Goal: Task Accomplishment & Management: Complete application form

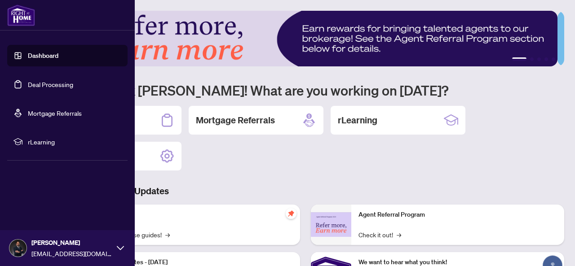
click at [28, 86] on link "Deal Processing" at bounding box center [50, 84] width 45 height 8
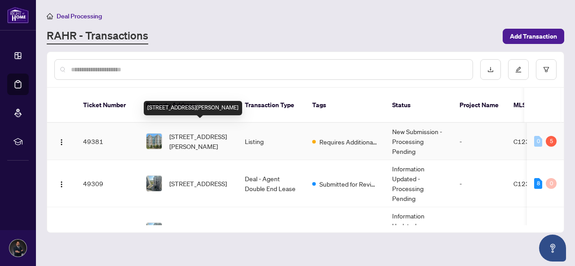
click at [176, 132] on span "[STREET_ADDRESS][PERSON_NAME]" at bounding box center [199, 142] width 61 height 20
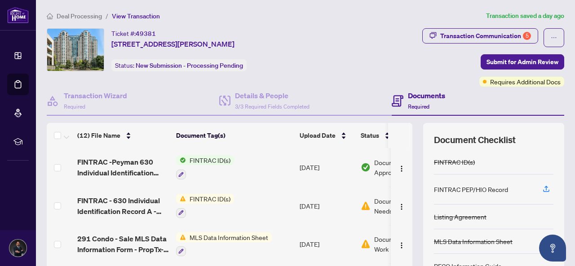
scroll to position [45, 0]
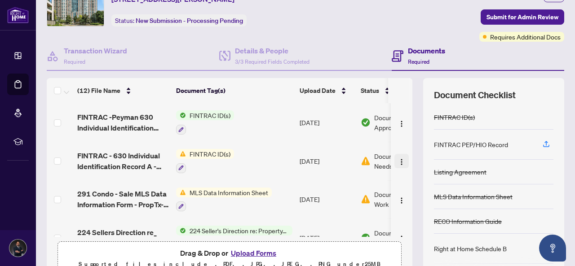
click at [398, 159] on img "button" at bounding box center [401, 162] width 7 height 7
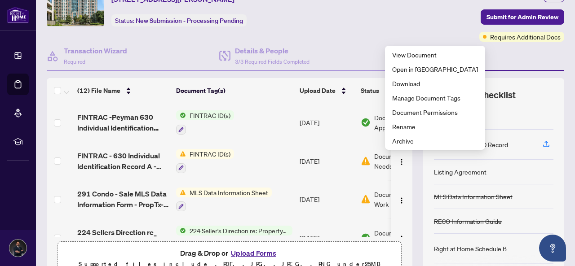
click at [249, 251] on button "Upload Forms" at bounding box center [253, 254] width 51 height 12
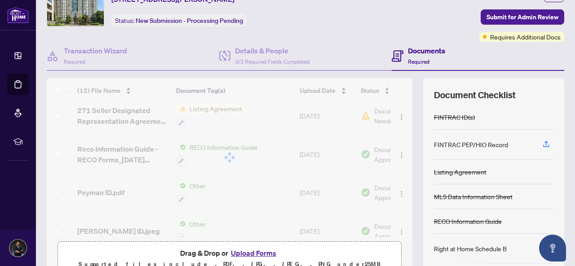
scroll to position [122, 0]
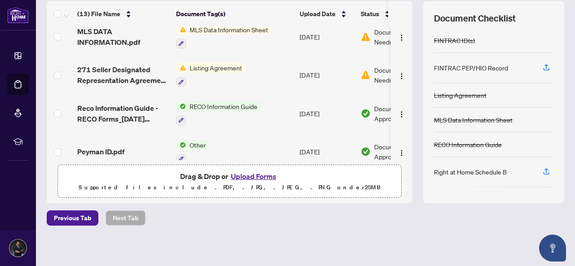
click at [242, 177] on button "Upload Forms" at bounding box center [253, 177] width 51 height 12
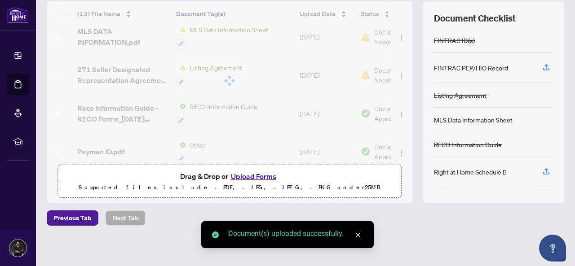
click at [243, 176] on button "Upload Forms" at bounding box center [253, 177] width 51 height 12
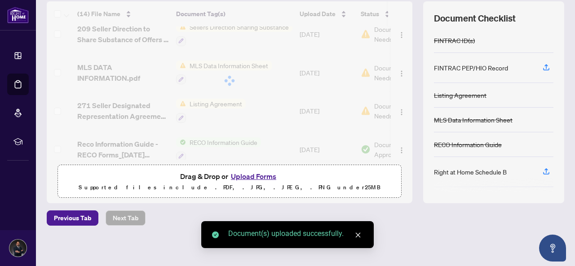
click at [250, 177] on button "Upload Forms" at bounding box center [253, 177] width 51 height 12
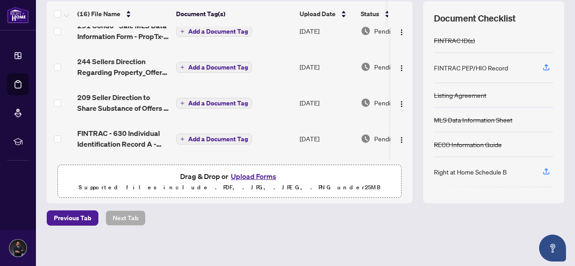
scroll to position [0, 0]
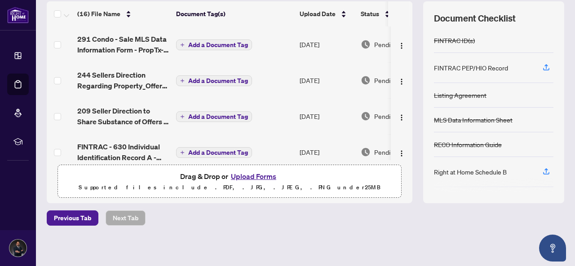
click at [242, 173] on button "Upload Forms" at bounding box center [253, 177] width 51 height 12
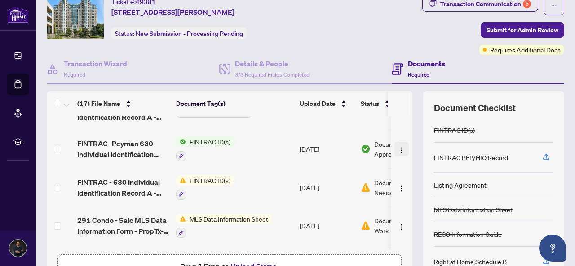
scroll to position [180, 0]
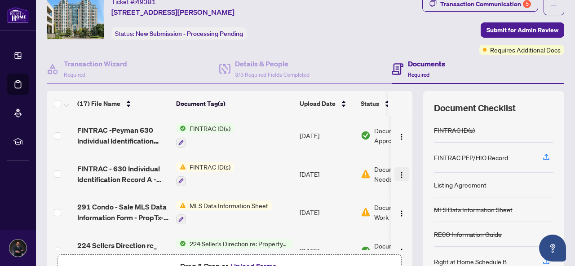
click at [398, 174] on img "button" at bounding box center [401, 175] width 7 height 7
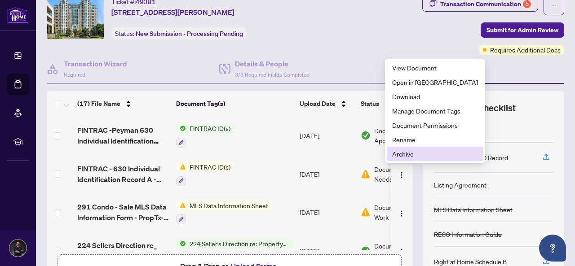
click at [402, 158] on span "Archive" at bounding box center [435, 154] width 86 height 10
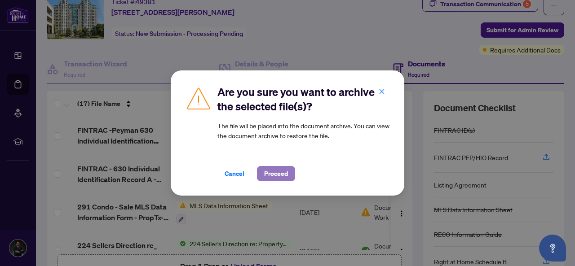
click at [274, 174] on span "Proceed" at bounding box center [276, 174] width 24 height 14
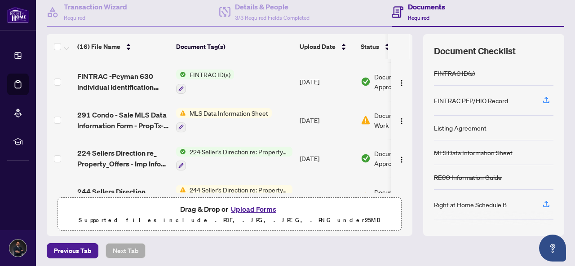
scroll to position [181, 0]
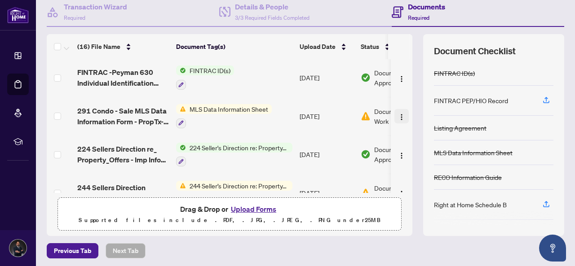
click at [398, 117] on img "button" at bounding box center [401, 117] width 7 height 7
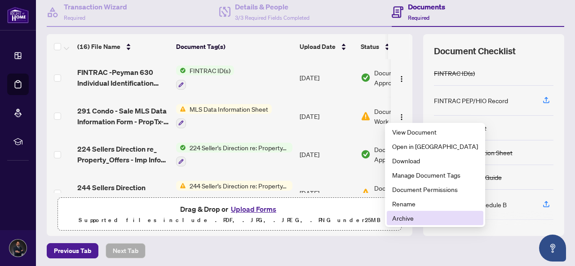
click at [396, 216] on span "Archive" at bounding box center [435, 218] width 86 height 10
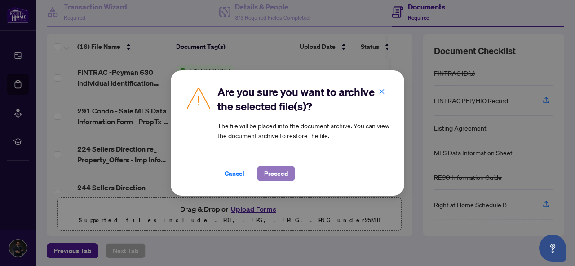
click at [277, 175] on span "Proceed" at bounding box center [276, 174] width 24 height 14
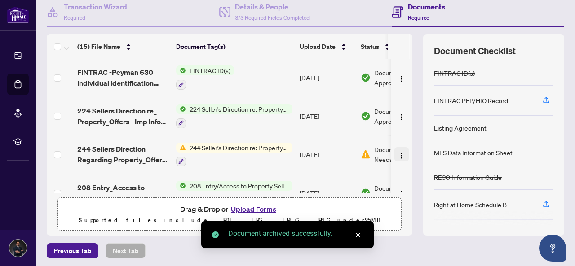
click at [398, 152] on img "button" at bounding box center [401, 155] width 7 height 7
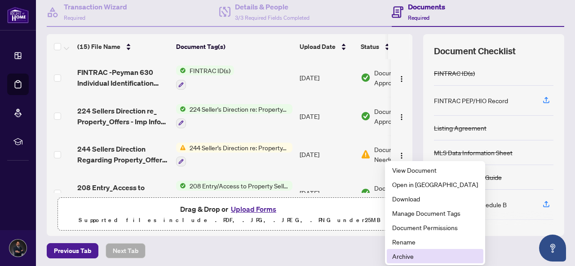
click at [406, 252] on span "Archive" at bounding box center [435, 257] width 86 height 10
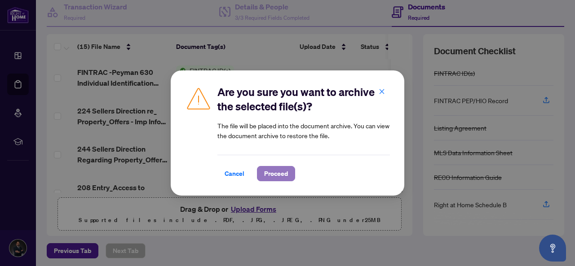
click at [285, 173] on span "Proceed" at bounding box center [276, 174] width 24 height 14
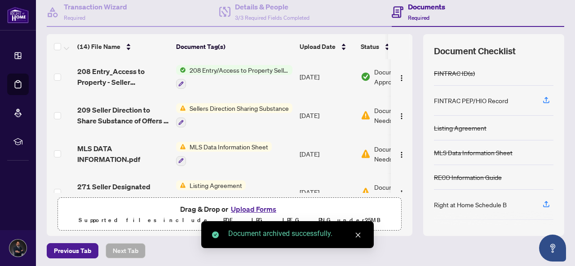
scroll to position [271, 0]
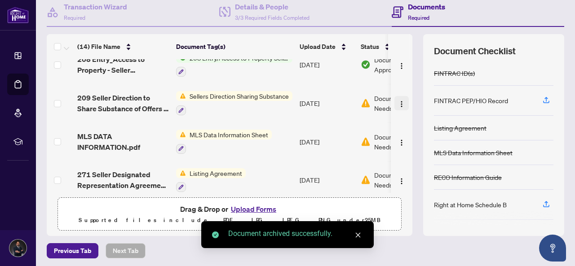
click at [398, 101] on img "button" at bounding box center [401, 104] width 7 height 7
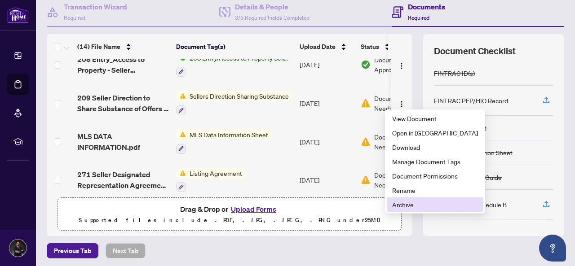
click at [397, 203] on span "Archive" at bounding box center [435, 205] width 86 height 10
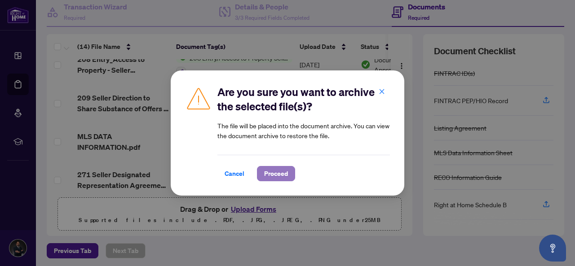
click at [273, 174] on span "Proceed" at bounding box center [276, 174] width 24 height 14
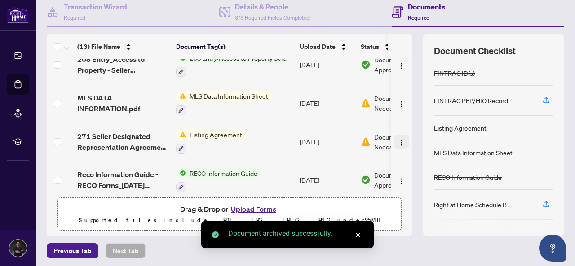
click at [398, 139] on img "button" at bounding box center [401, 142] width 7 height 7
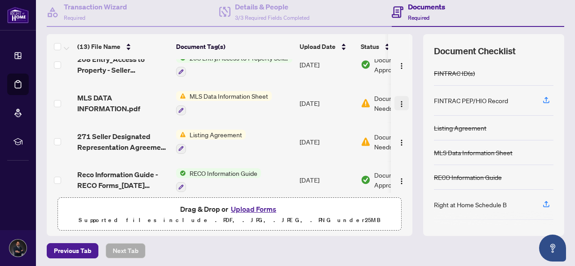
click at [395, 106] on button "button" at bounding box center [402, 103] width 14 height 14
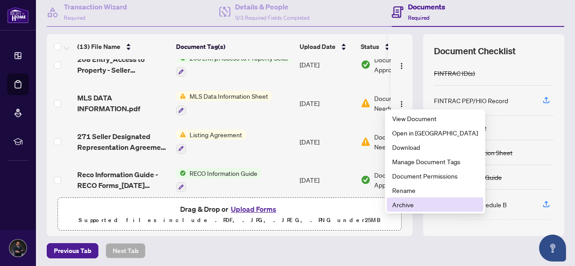
click at [399, 202] on span "Archive" at bounding box center [435, 205] width 86 height 10
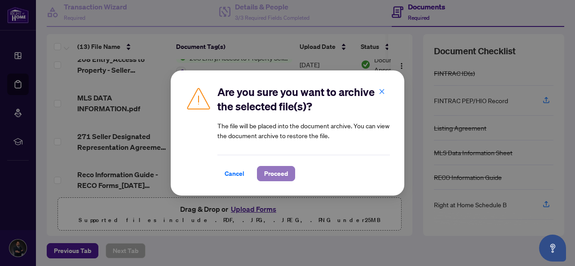
click at [285, 172] on span "Proceed" at bounding box center [276, 174] width 24 height 14
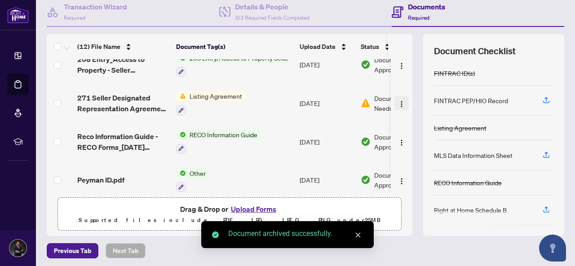
click at [398, 101] on img "button" at bounding box center [401, 104] width 7 height 7
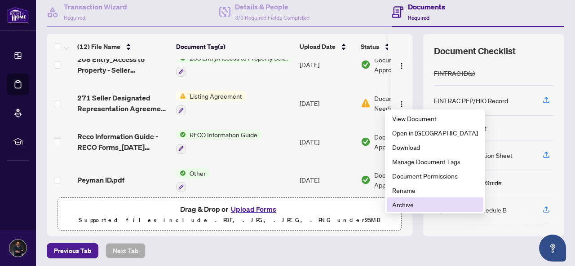
click at [399, 203] on span "Archive" at bounding box center [435, 205] width 86 height 10
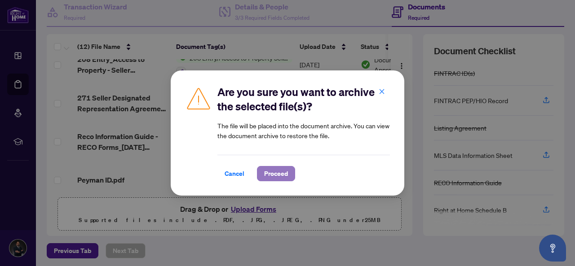
click at [290, 174] on button "Proceed" at bounding box center [276, 173] width 38 height 15
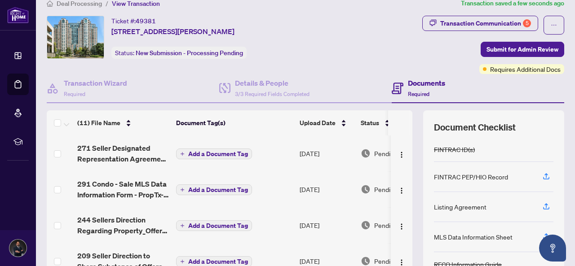
scroll to position [1, 0]
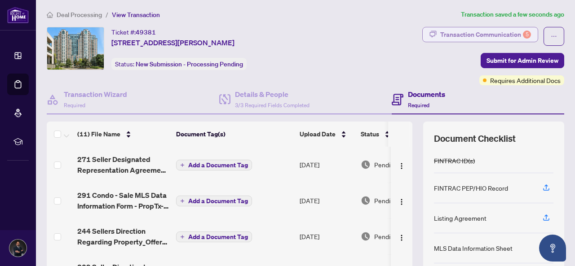
click at [482, 37] on div "Transaction Communication 5" at bounding box center [485, 34] width 91 height 14
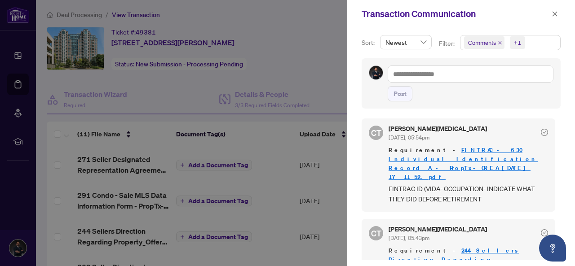
scroll to position [0, 0]
click at [320, 73] on div at bounding box center [287, 133] width 575 height 266
click at [560, 14] on button "button" at bounding box center [555, 14] width 12 height 11
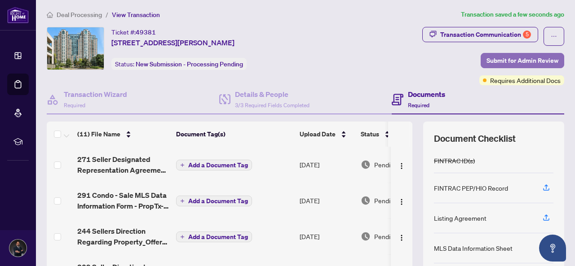
click at [504, 62] on span "Submit for Admin Review" at bounding box center [523, 60] width 72 height 14
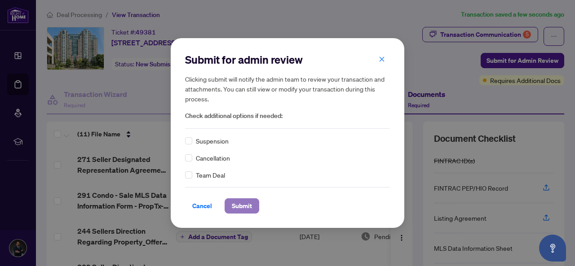
click at [247, 205] on span "Submit" at bounding box center [242, 206] width 20 height 14
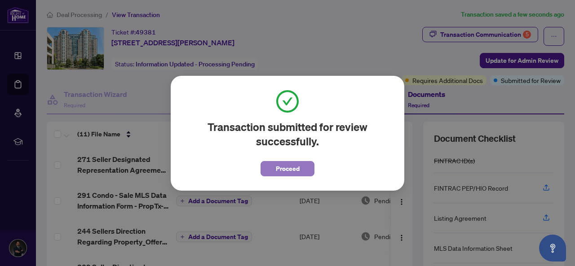
click at [278, 165] on span "Proceed" at bounding box center [288, 169] width 24 height 14
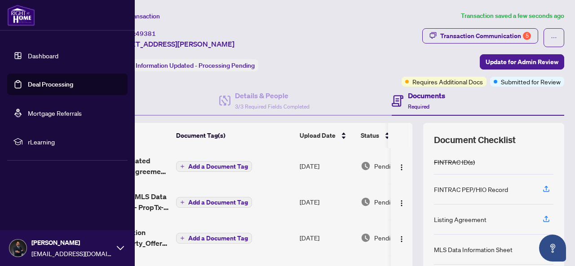
click at [28, 86] on link "Deal Processing" at bounding box center [50, 84] width 45 height 8
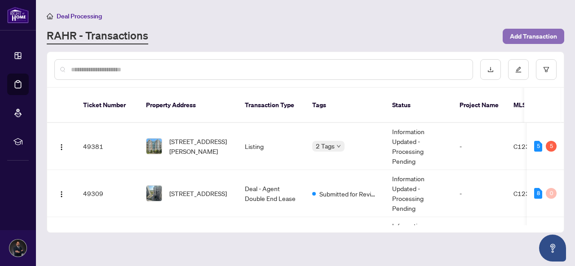
click at [527, 35] on span "Add Transaction" at bounding box center [533, 36] width 47 height 14
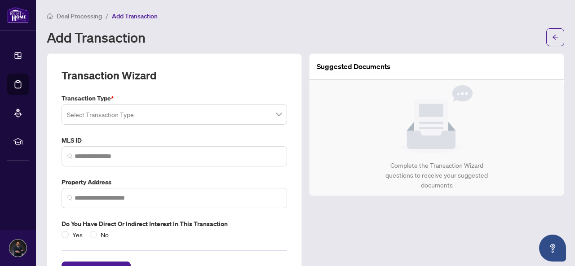
click at [97, 112] on input "search" at bounding box center [170, 116] width 207 height 20
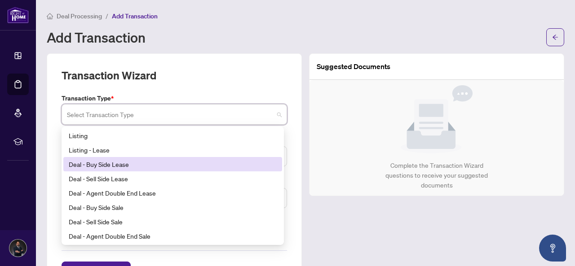
click at [105, 165] on div "Deal - Buy Side Lease" at bounding box center [173, 165] width 208 height 10
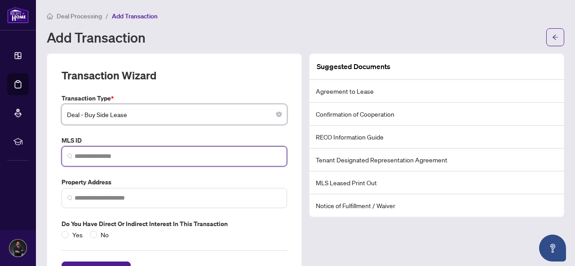
click at [101, 157] on input "search" at bounding box center [178, 156] width 207 height 9
paste input "*********"
type input "*********"
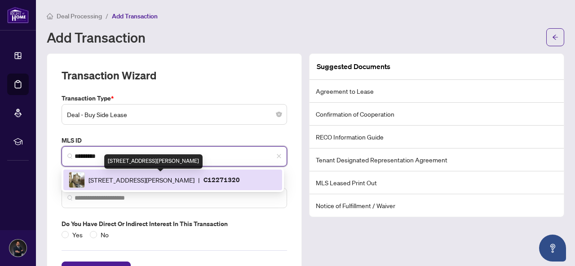
click at [113, 179] on span "[STREET_ADDRESS][PERSON_NAME]" at bounding box center [142, 180] width 106 height 10
type input "**********"
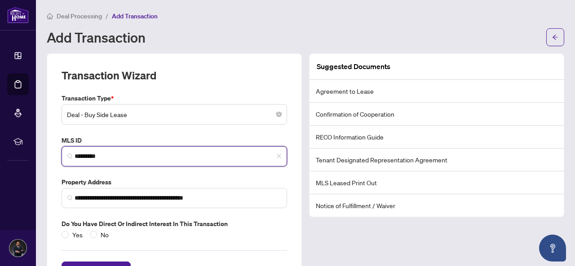
scroll to position [34, 0]
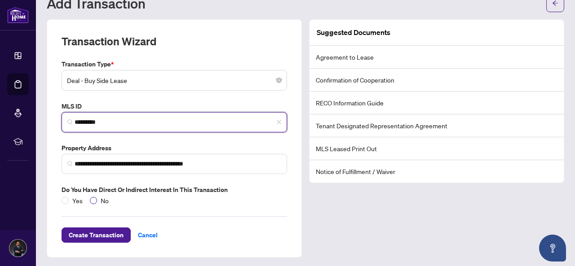
type input "*********"
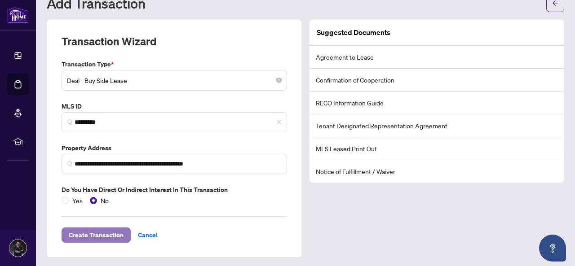
click at [89, 235] on span "Create Transaction" at bounding box center [96, 235] width 55 height 14
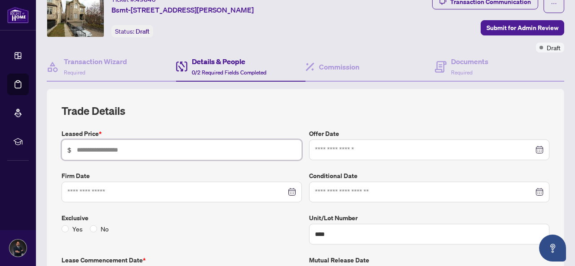
click at [129, 145] on input "text" at bounding box center [186, 150] width 219 height 10
type input "*****"
click at [315, 148] on input at bounding box center [424, 150] width 219 height 10
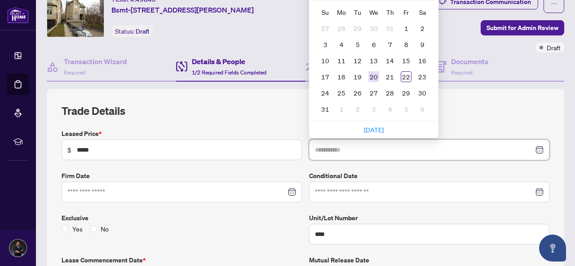
type input "**********"
click at [370, 75] on div "20" at bounding box center [373, 76] width 11 height 11
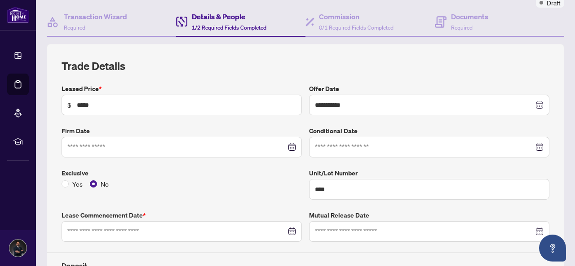
scroll to position [124, 0]
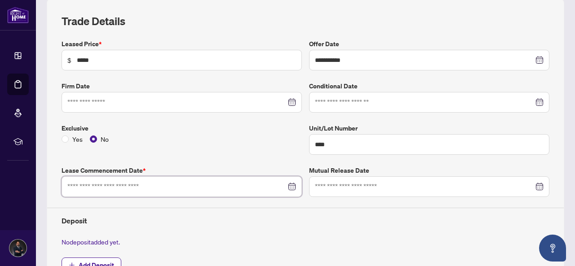
click at [134, 182] on input at bounding box center [176, 187] width 219 height 10
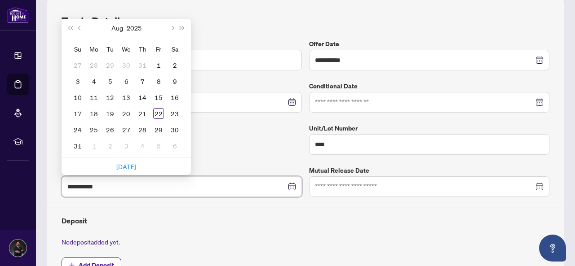
type input "**********"
click at [174, 26] on button "Next month (PageDown)" at bounding box center [172, 28] width 10 height 18
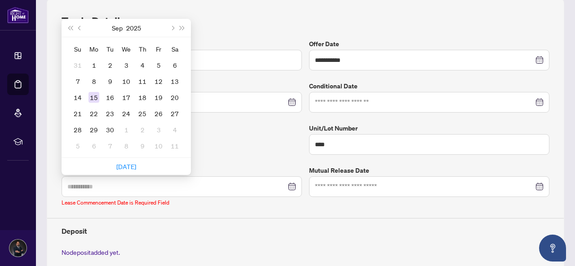
type input "**********"
click at [94, 93] on div "15" at bounding box center [94, 97] width 11 height 11
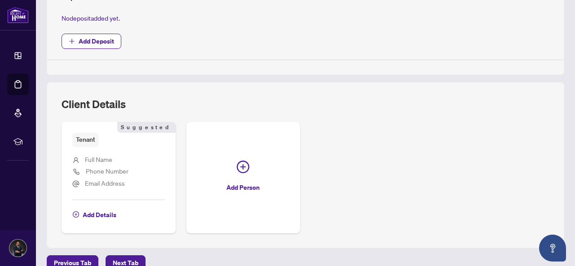
scroll to position [349, 0]
click at [88, 212] on span "Add Details" at bounding box center [100, 215] width 34 height 14
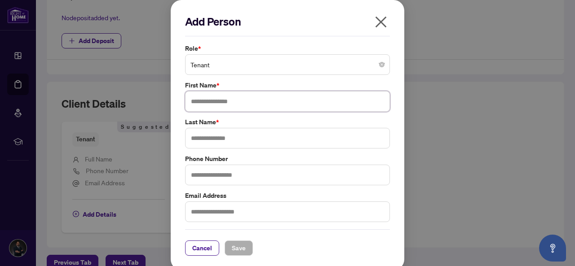
click at [203, 110] on input "text" at bounding box center [287, 101] width 205 height 21
type input "****"
click at [206, 140] on input "text" at bounding box center [287, 138] width 205 height 21
type input "********"
click at [213, 177] on input "text" at bounding box center [287, 175] width 205 height 21
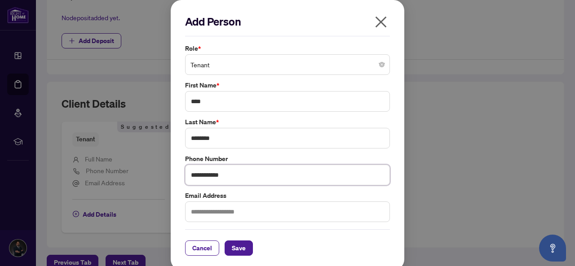
type input "**********"
click at [216, 210] on input "text" at bounding box center [287, 212] width 205 height 21
click at [228, 208] on input "text" at bounding box center [287, 212] width 205 height 21
paste input "**********"
type input "**********"
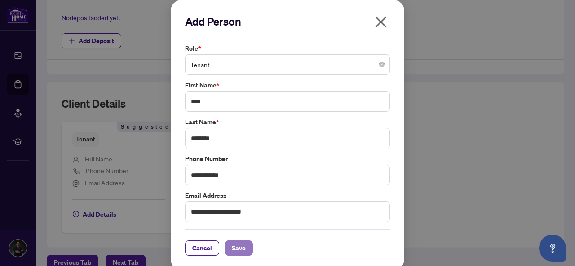
click at [232, 244] on span "Save" at bounding box center [239, 248] width 14 height 14
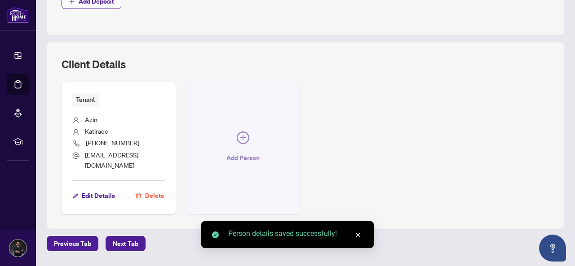
scroll to position [402, 0]
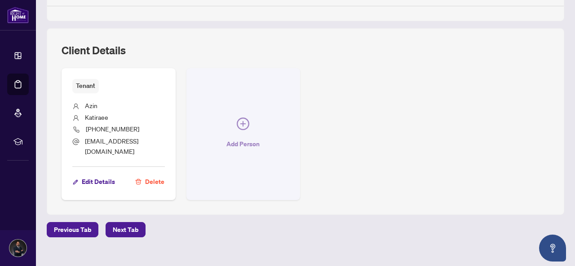
click at [249, 118] on icon "plus-circle" at bounding box center [243, 124] width 13 height 13
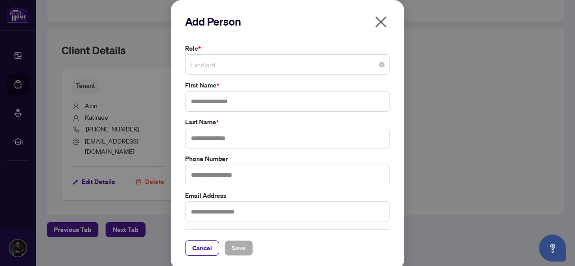
click at [232, 68] on span "Landlord" at bounding box center [288, 64] width 194 height 17
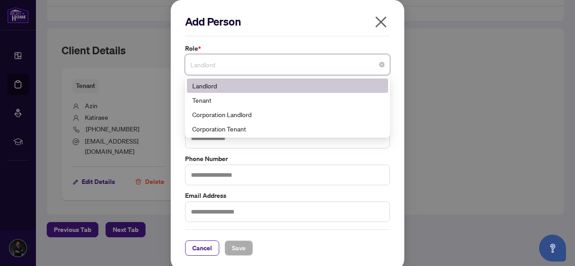
click at [232, 68] on span "Landlord" at bounding box center [288, 64] width 194 height 17
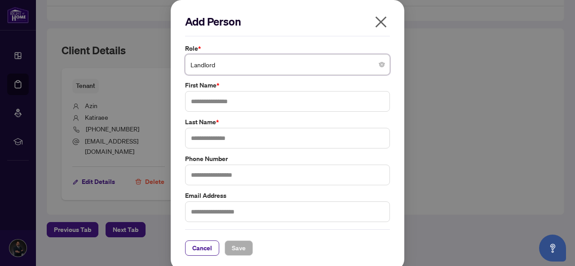
click at [374, 23] on icon "close" at bounding box center [381, 22] width 14 height 14
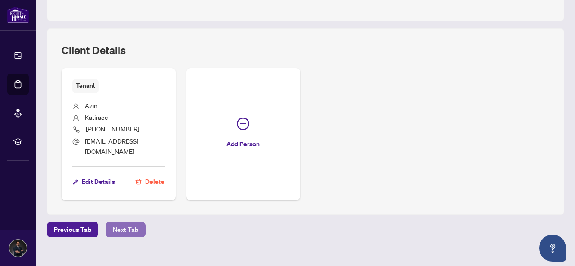
click at [136, 223] on span "Next Tab" at bounding box center [126, 230] width 26 height 14
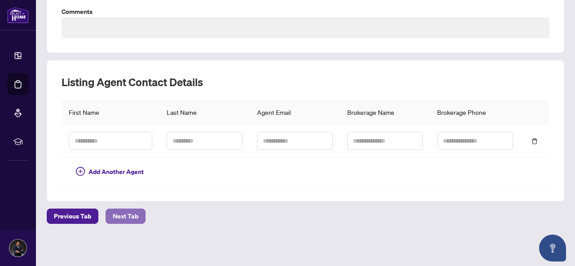
scroll to position [195, 0]
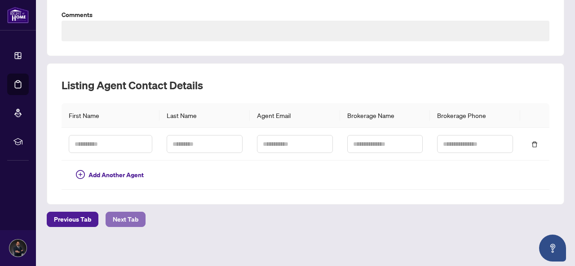
type textarea "**********"
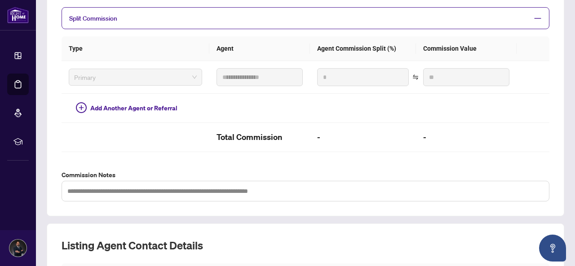
scroll to position [354, 0]
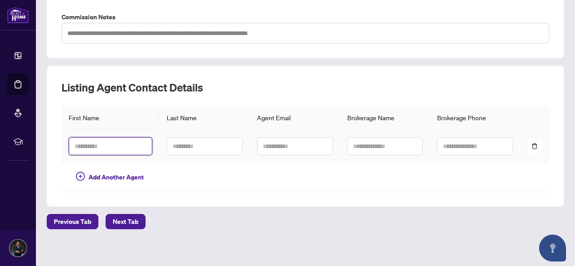
click at [114, 146] on input "text" at bounding box center [111, 146] width 84 height 18
type input "****"
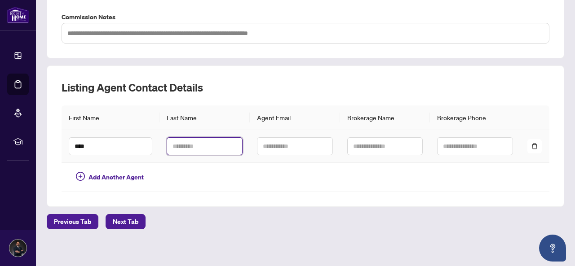
click at [200, 142] on input "text" at bounding box center [205, 146] width 76 height 18
type input "***"
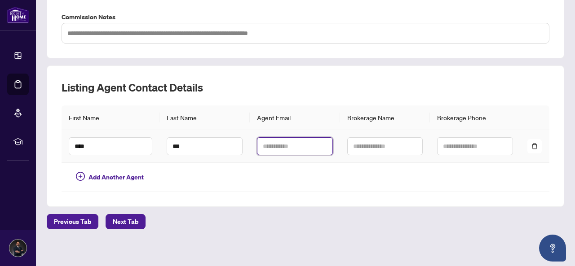
click at [262, 142] on input "text" at bounding box center [295, 146] width 76 height 18
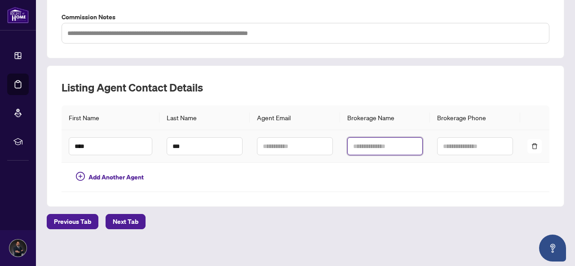
click at [360, 144] on input "text" at bounding box center [385, 146] width 76 height 18
type input "**********"
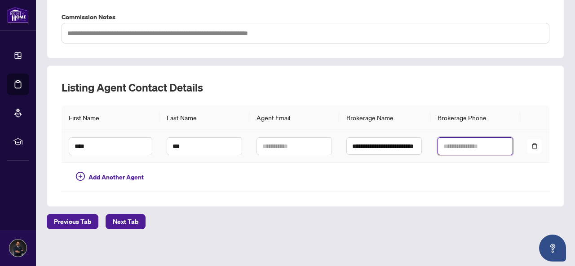
click at [475, 143] on input "text" at bounding box center [475, 146] width 75 height 18
type input "**********"
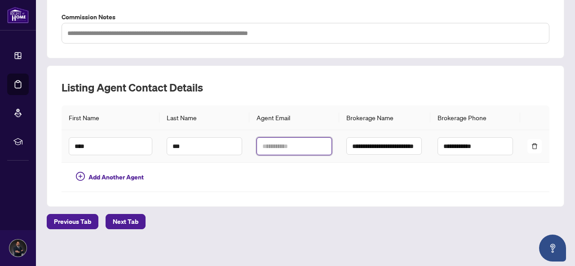
click at [292, 145] on input "text" at bounding box center [294, 146] width 75 height 18
type input "**********"
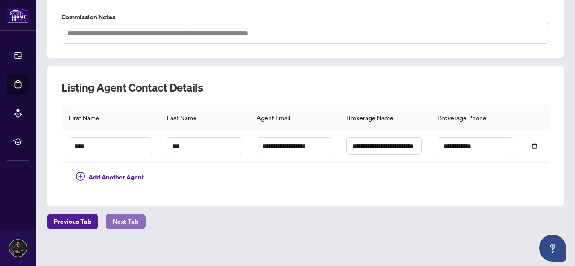
click at [116, 220] on span "Next Tab" at bounding box center [126, 222] width 26 height 14
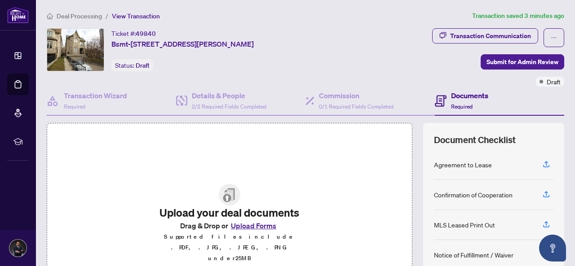
click at [450, 166] on div "Agreement to Lease" at bounding box center [463, 165] width 58 height 10
click at [542, 160] on icon "button" at bounding box center [546, 164] width 8 height 8
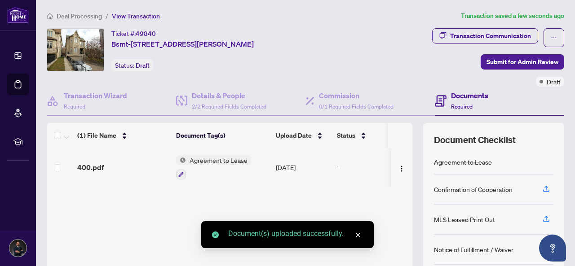
click at [482, 190] on div "Confirmation of Cooperation" at bounding box center [473, 190] width 79 height 10
click at [542, 187] on icon "button" at bounding box center [546, 189] width 8 height 8
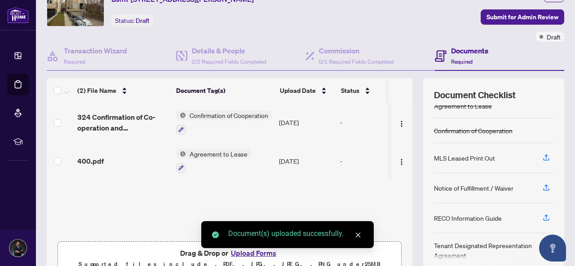
scroll to position [90, 0]
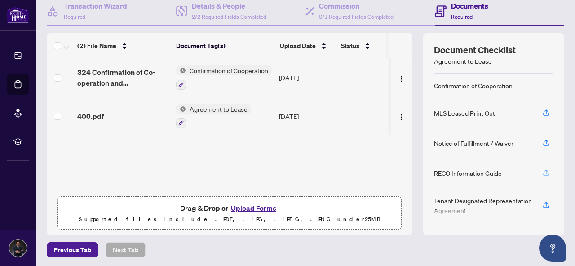
click at [542, 171] on icon "button" at bounding box center [546, 173] width 8 height 8
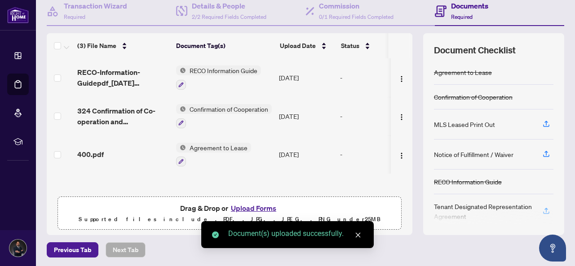
click at [542, 207] on icon "button" at bounding box center [546, 211] width 8 height 8
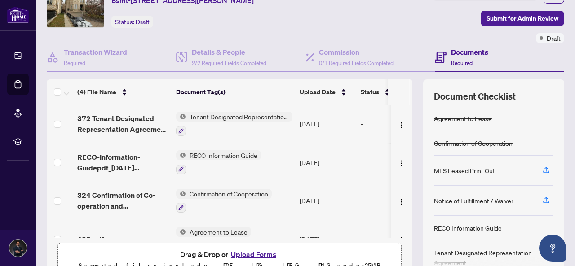
scroll to position [0, 0]
